Goal: Task Accomplishment & Management: Manage account settings

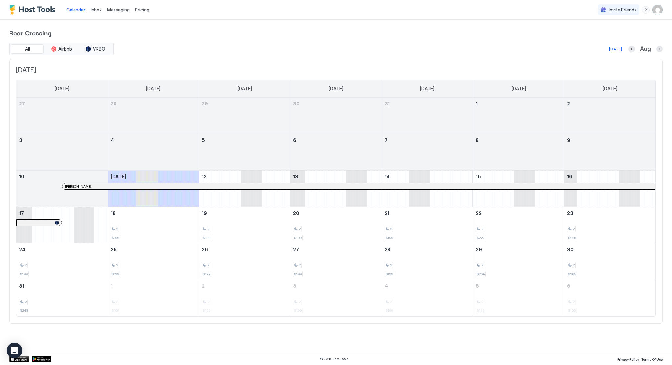
click at [659, 10] on img "User profile" at bounding box center [657, 10] width 11 height 11
click at [612, 39] on div "Settings" at bounding box center [620, 36] width 83 height 11
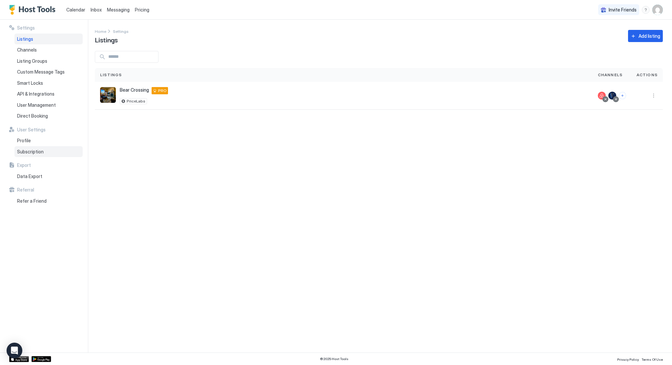
click at [29, 147] on div "Subscription" at bounding box center [48, 151] width 68 height 11
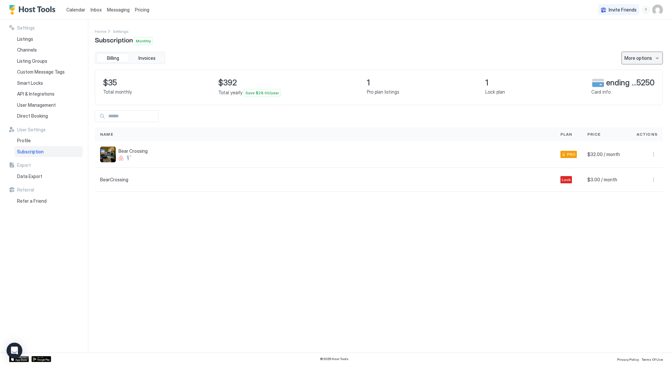
click at [639, 60] on div "More options" at bounding box center [638, 57] width 28 height 7
click at [621, 81] on span "Edit billing" at bounding box center [614, 82] width 20 height 5
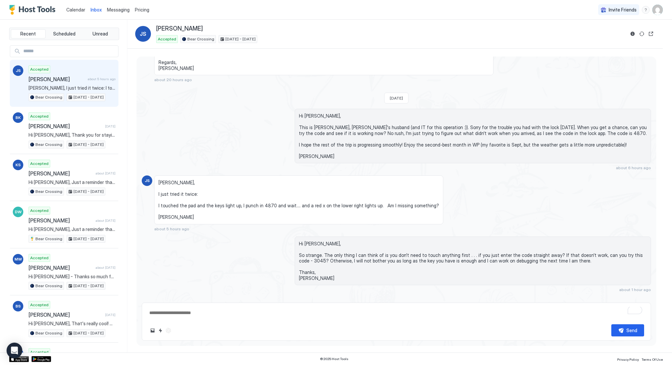
click at [39, 8] on img "Host Tools Logo" at bounding box center [33, 10] width 49 height 10
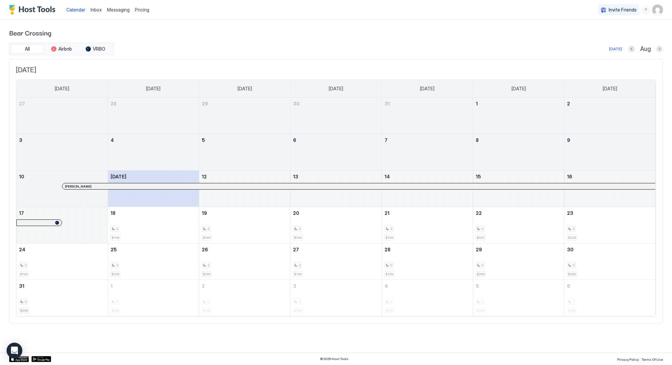
click at [132, 10] on div "Pricing" at bounding box center [142, 9] width 20 height 11
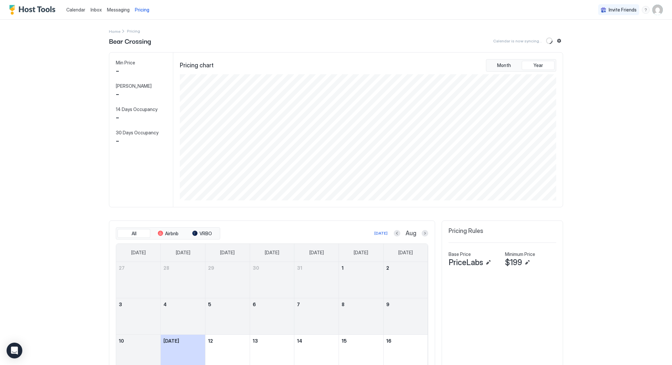
scroll to position [126, 378]
